Goal: Transaction & Acquisition: Purchase product/service

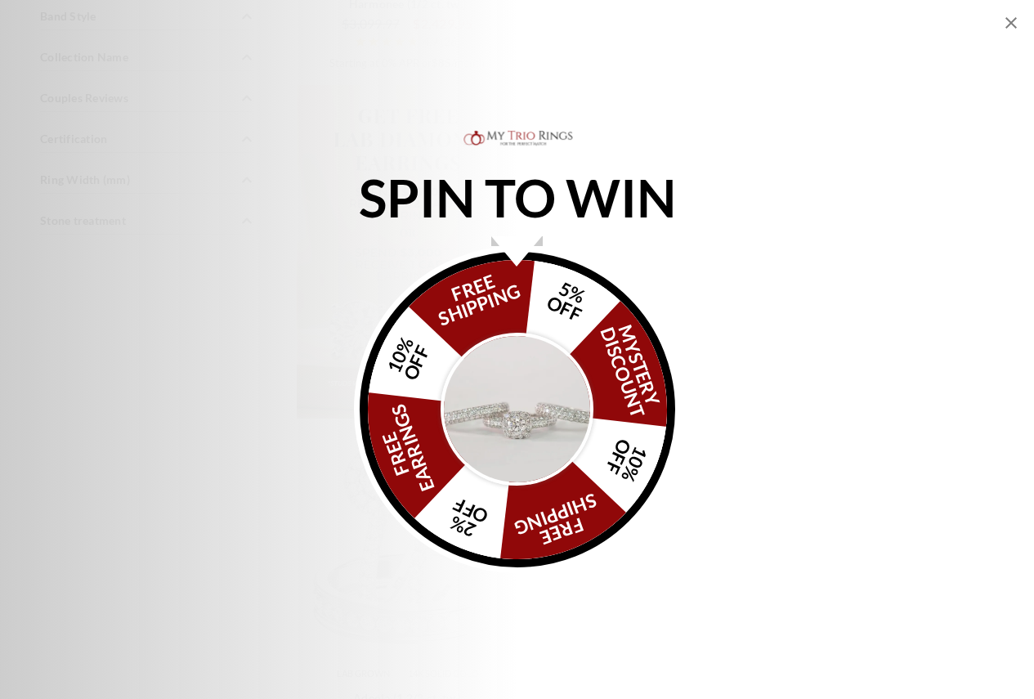
scroll to position [1798, 0]
click at [505, 402] on img "Alia popup" at bounding box center [518, 410] width 154 height 154
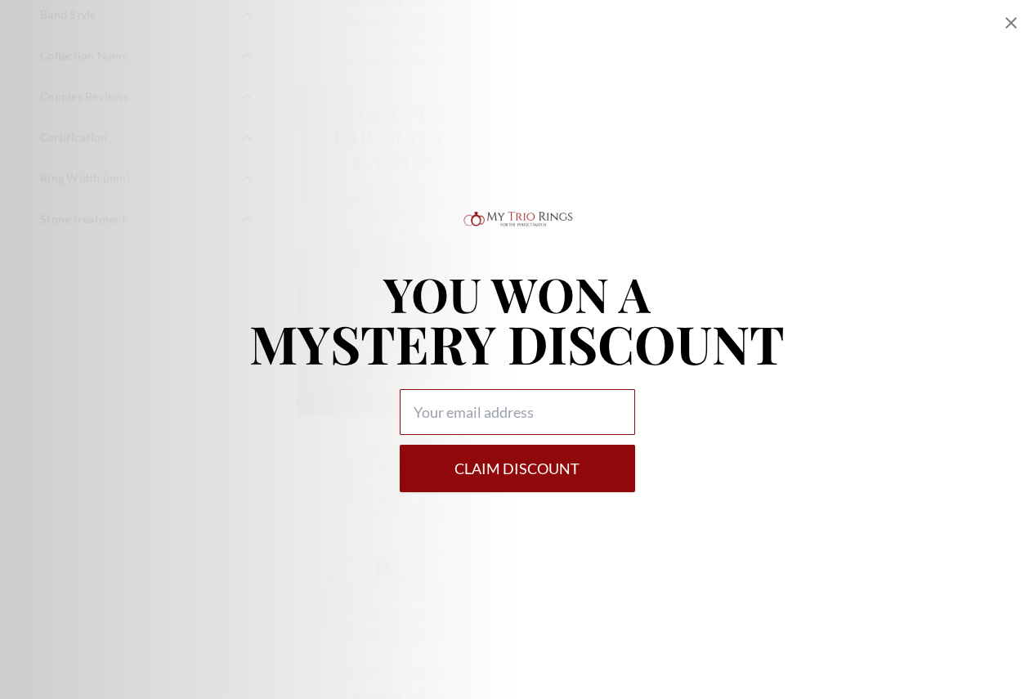
click at [556, 424] on input "Alia popup" at bounding box center [517, 412] width 235 height 46
type input "[EMAIL_ADDRESS][DOMAIN_NAME]"
click at [519, 472] on button "Claim DISCOUNT" at bounding box center [517, 468] width 235 height 47
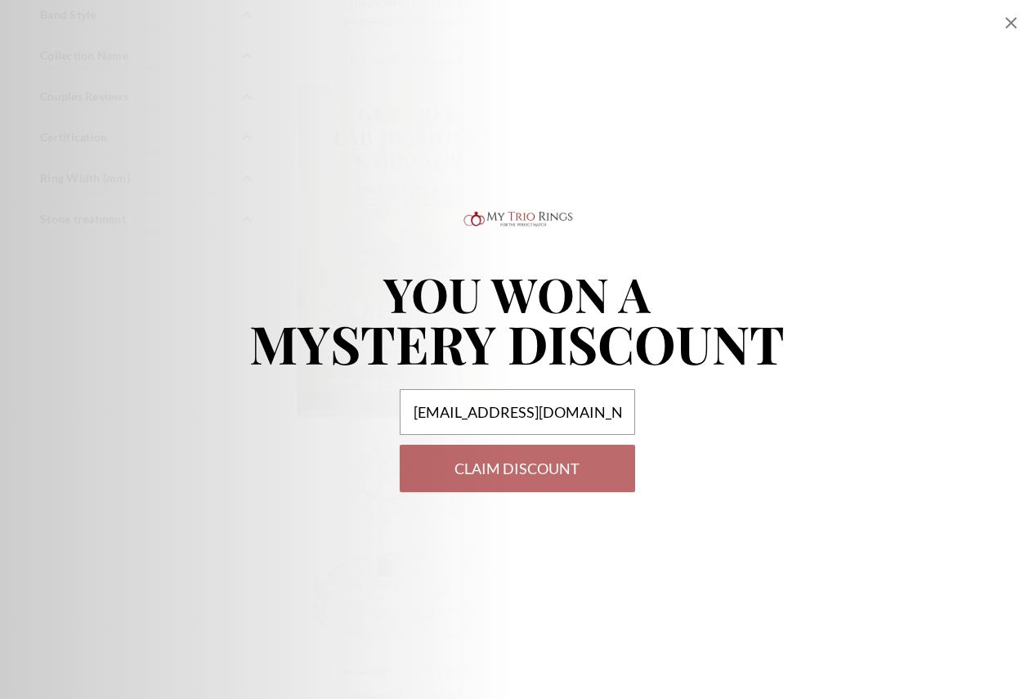
select select "US"
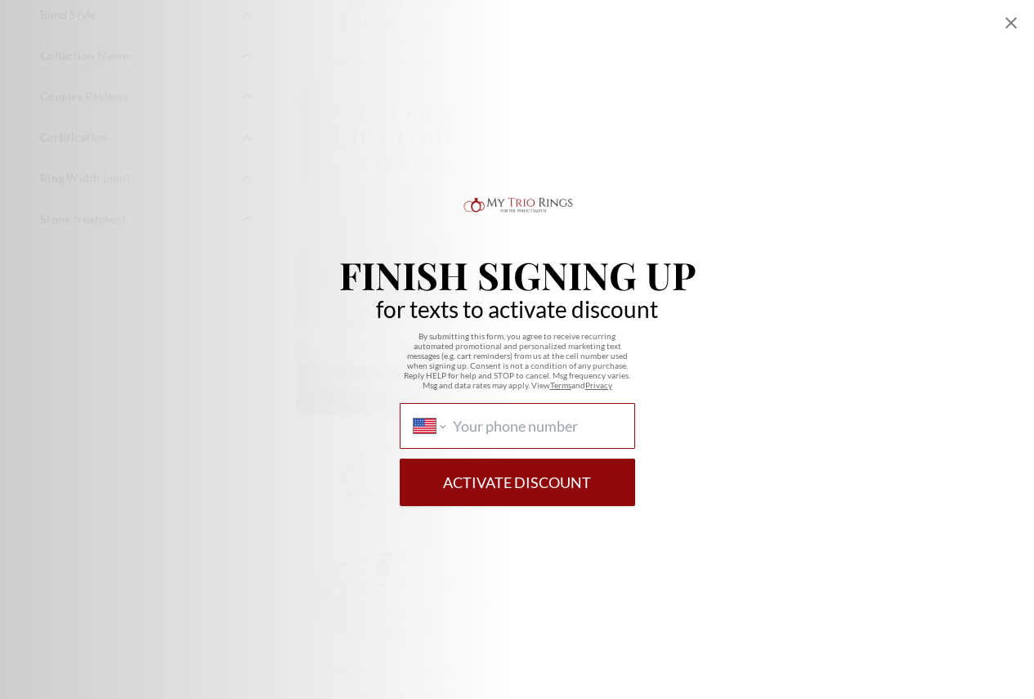
click at [504, 427] on input "International [GEOGRAPHIC_DATA] [GEOGRAPHIC_DATA] [GEOGRAPHIC_DATA] [GEOGRAPHIC…" at bounding box center [537, 426] width 168 height 18
type input "[PHONE_NUMBER]"
click at [565, 491] on button "Activate Discount" at bounding box center [517, 482] width 235 height 47
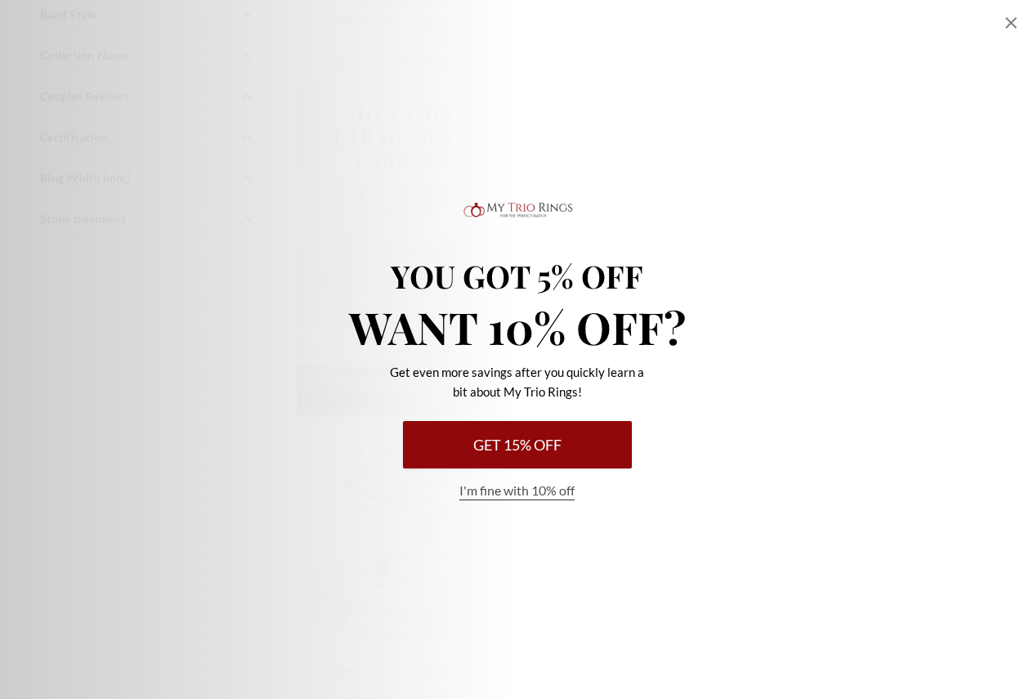
click at [530, 493] on button "I'm fine with 10% off" at bounding box center [516, 490] width 115 height 19
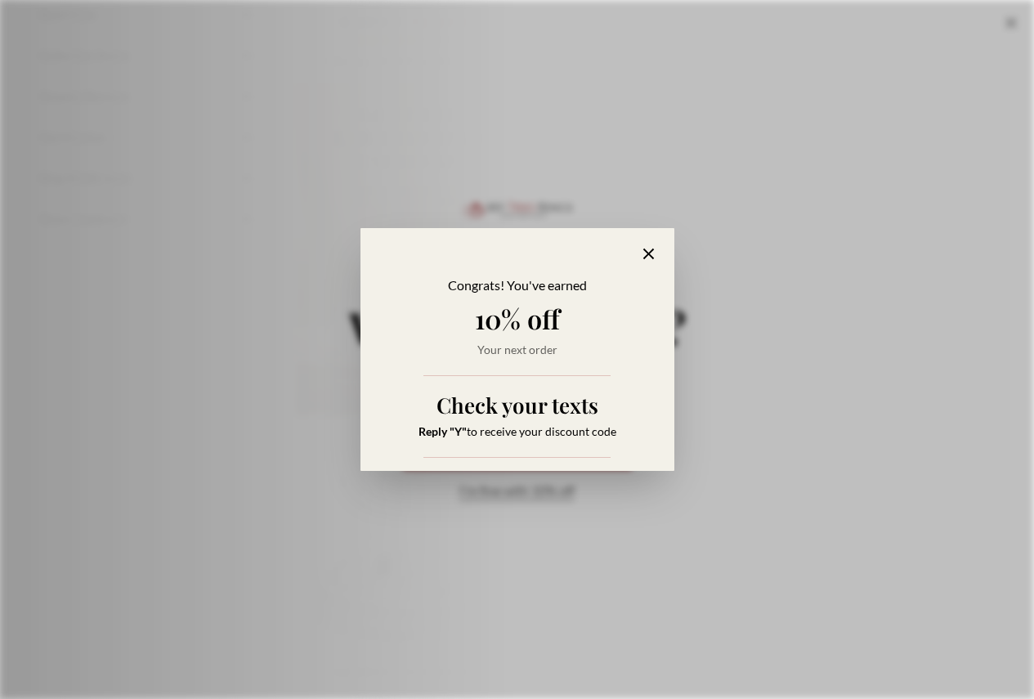
click at [652, 242] on div "Congrats! You've earned 10% off Your next order Check your texts Reply "Y" to r…" at bounding box center [517, 349] width 314 height 243
click at [642, 253] on icon "Alia popup" at bounding box center [648, 253] width 19 height 19
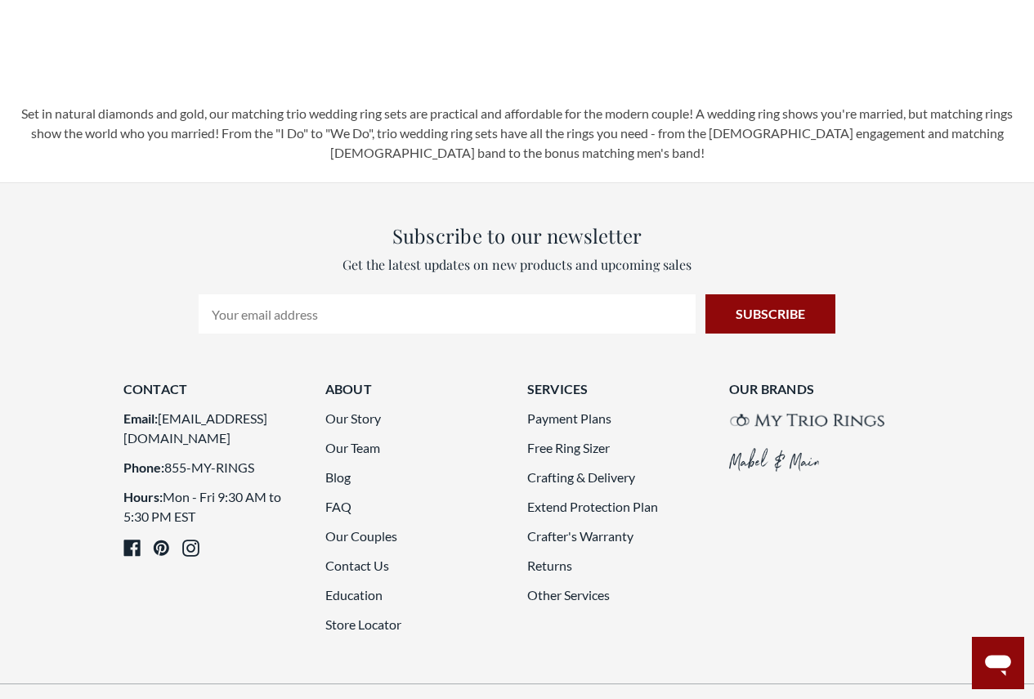
scroll to position [3760, 0]
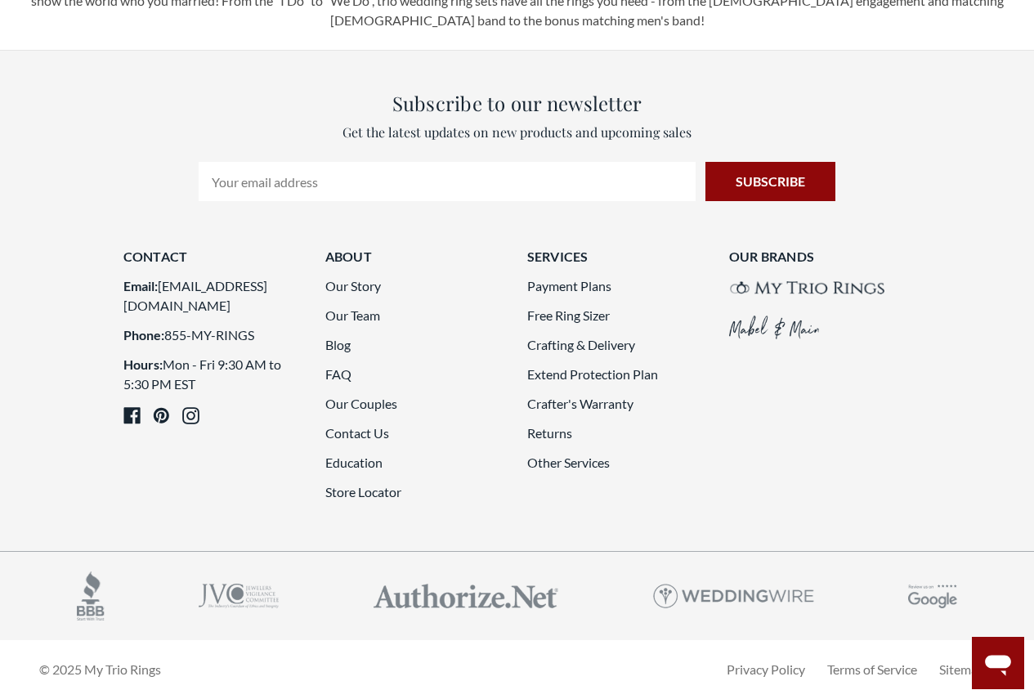
scroll to position [4021, 0]
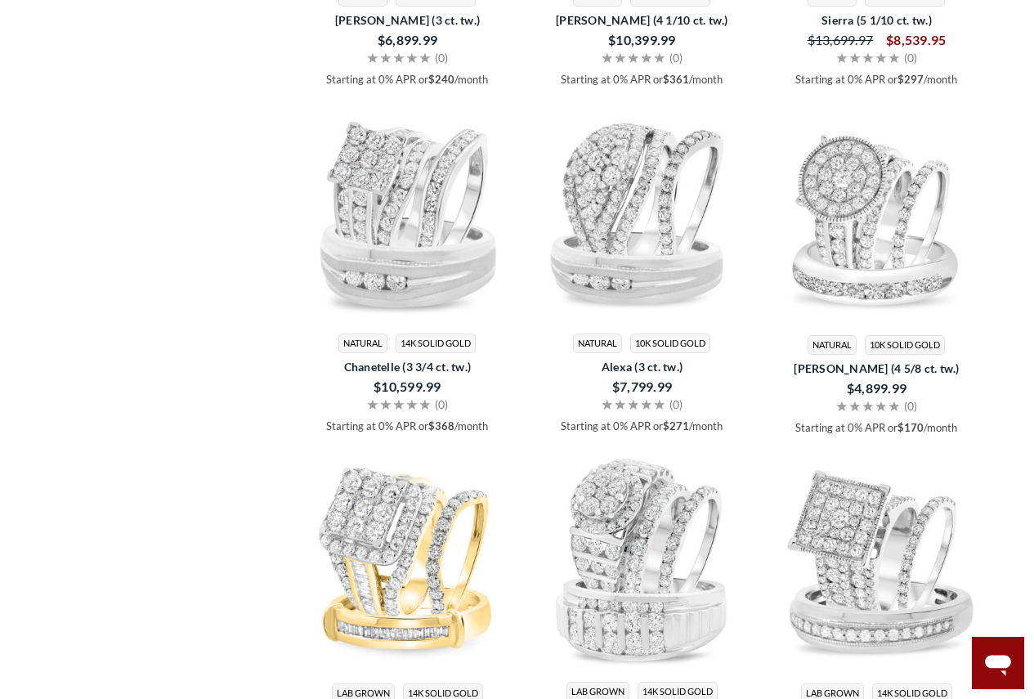
scroll to position [2141, 0]
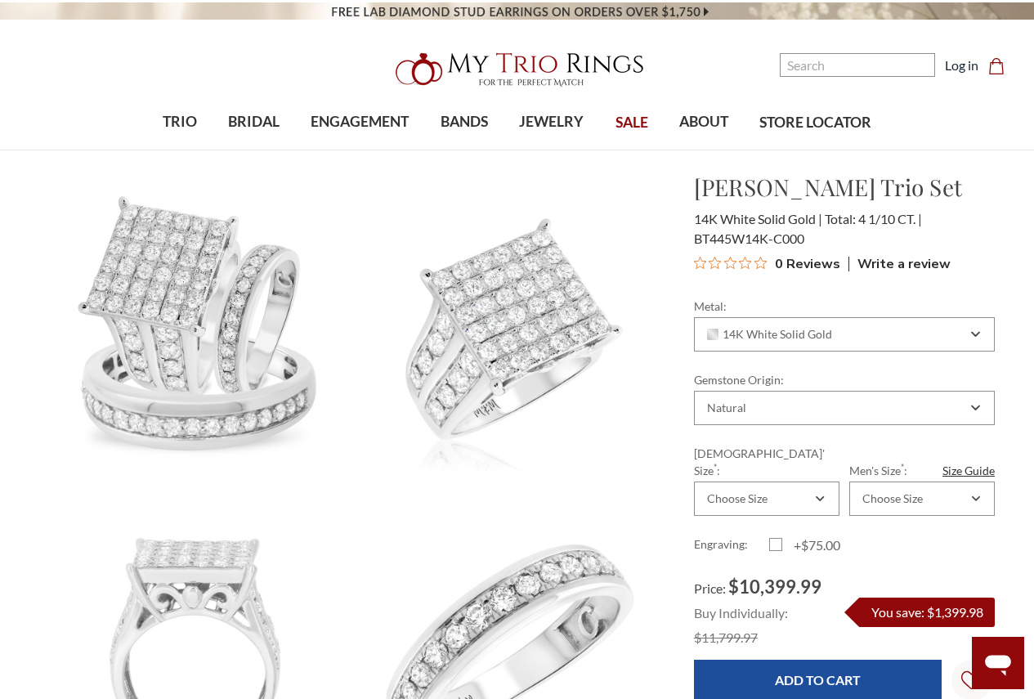
click at [641, 123] on span "SALE" at bounding box center [631, 122] width 33 height 21
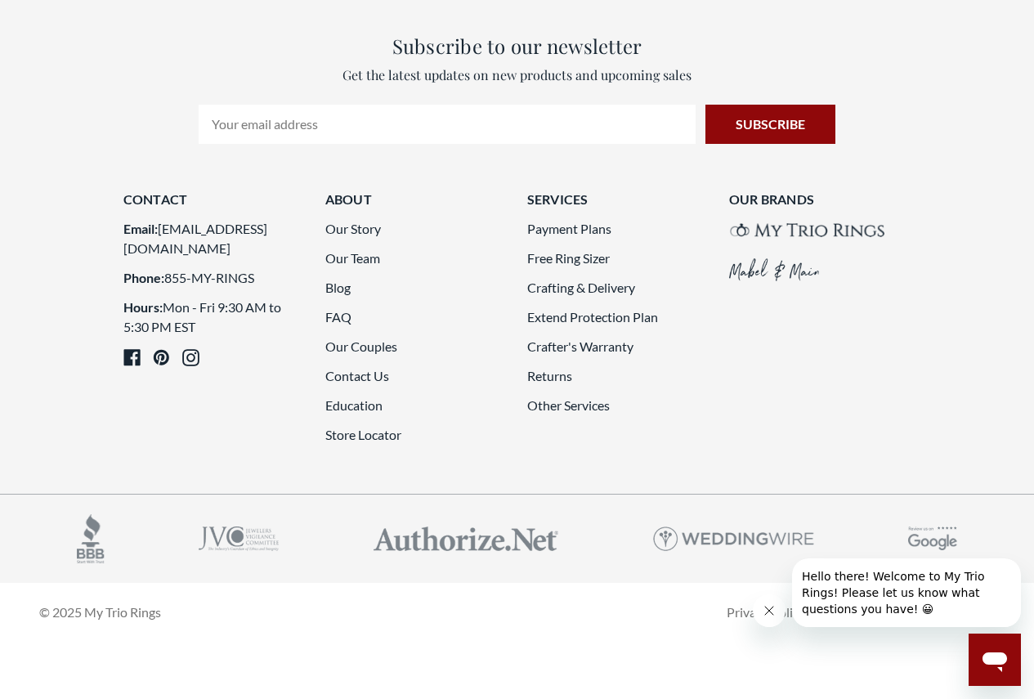
scroll to position [3760, 0]
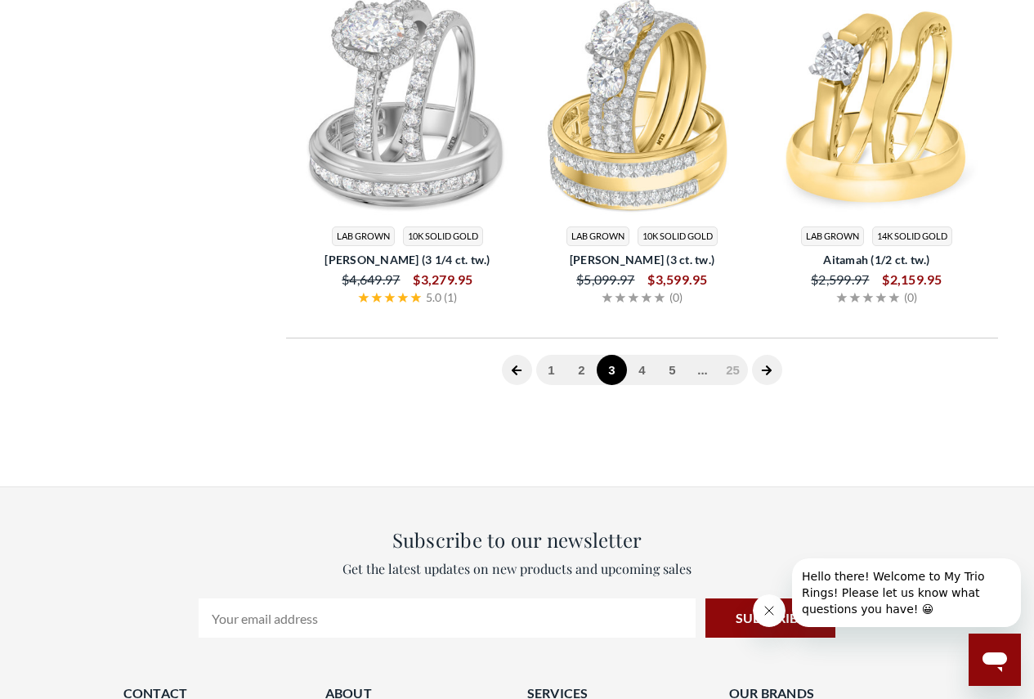
scroll to position [631, 0]
